Goal: Download file/media

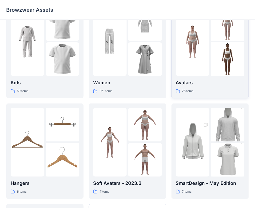
scroll to position [26, 0]
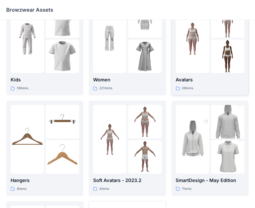
click at [196, 82] on p "Avatars" at bounding box center [210, 79] width 69 height 7
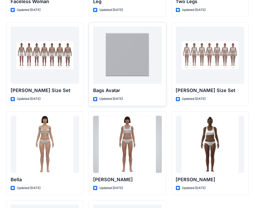
scroll to position [516, 0]
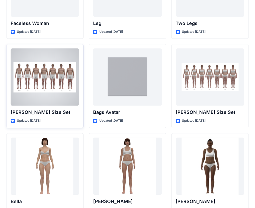
click at [60, 112] on p "[PERSON_NAME] Size Set" at bounding box center [45, 112] width 69 height 7
click at [30, 110] on p "[PERSON_NAME] Size Set" at bounding box center [45, 112] width 69 height 7
click at [49, 87] on div at bounding box center [45, 76] width 69 height 57
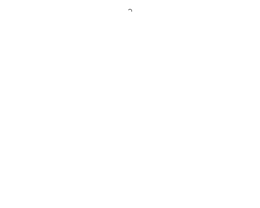
click at [49, 87] on div at bounding box center [130, 104] width 260 height 208
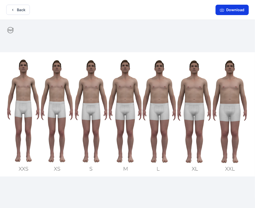
click at [229, 8] on button "Download" at bounding box center [232, 10] width 33 height 10
